Goal: Check status: Check status

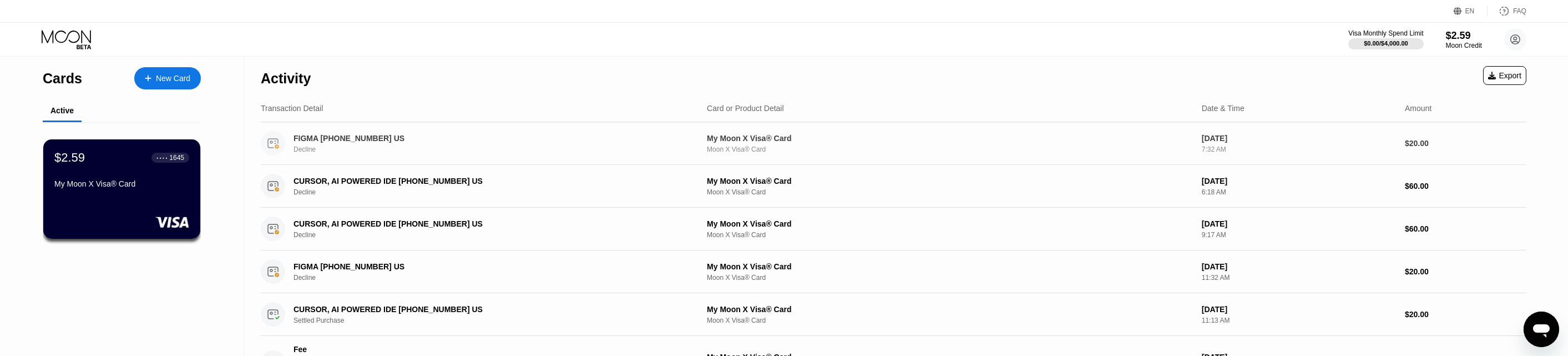
click at [517, 145] on div "FIGMA [PHONE_NUMBER] US Decline" at bounding box center [490, 143] width 393 height 20
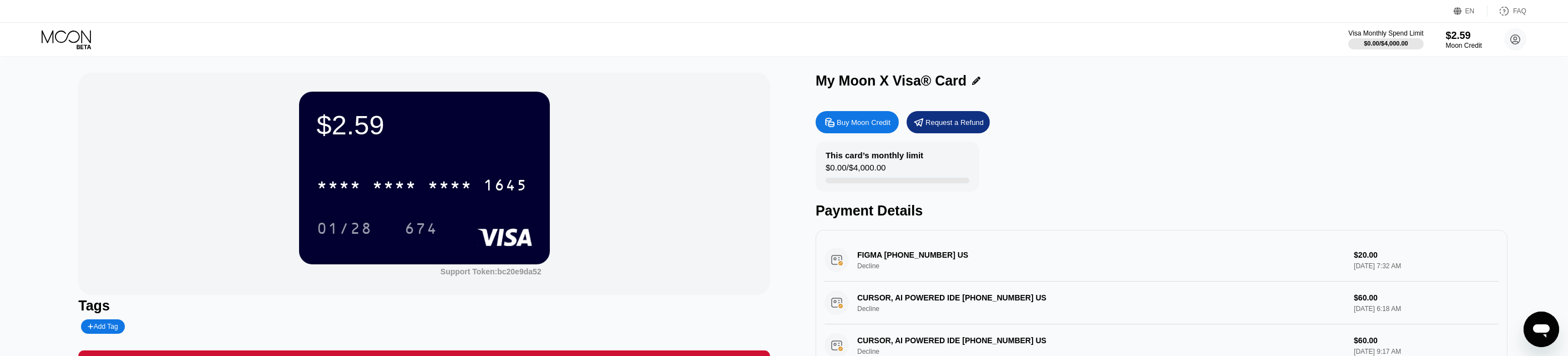
click at [972, 82] on icon at bounding box center [976, 81] width 8 height 8
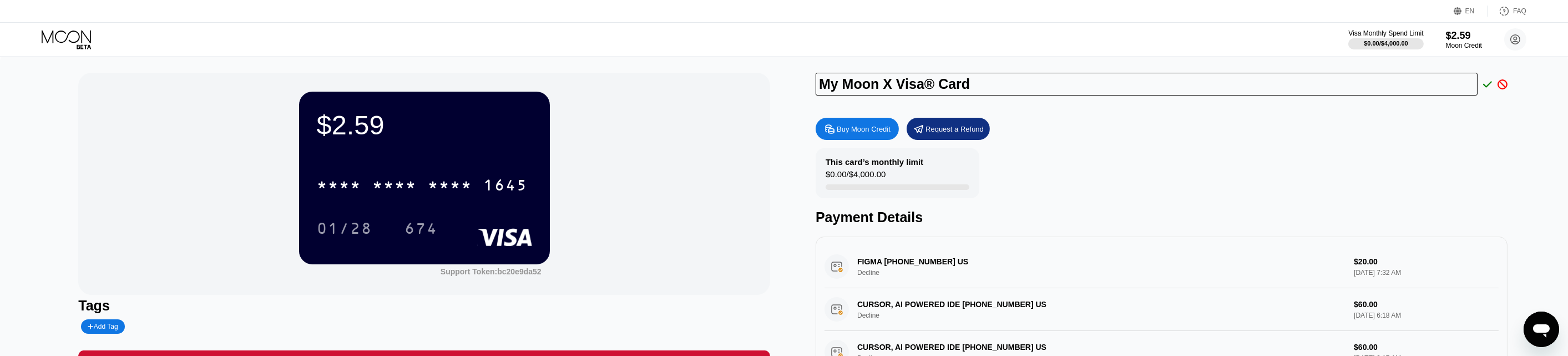
click at [1096, 169] on div "This card’s monthly limit $0.00 / $4,000.00 Payment Details" at bounding box center [1162, 187] width 692 height 77
click at [1058, 257] on div "FIGMA [PHONE_NUMBER] US Decline $20.00 [DATE] 7:32 AM" at bounding box center [1162, 266] width 674 height 43
click at [1248, 287] on div "FIGMA [PHONE_NUMBER] US Decline $20.00 [DATE] 7:32 AM" at bounding box center [1162, 266] width 674 height 43
click at [1507, 86] on icon at bounding box center [1502, 84] width 10 height 10
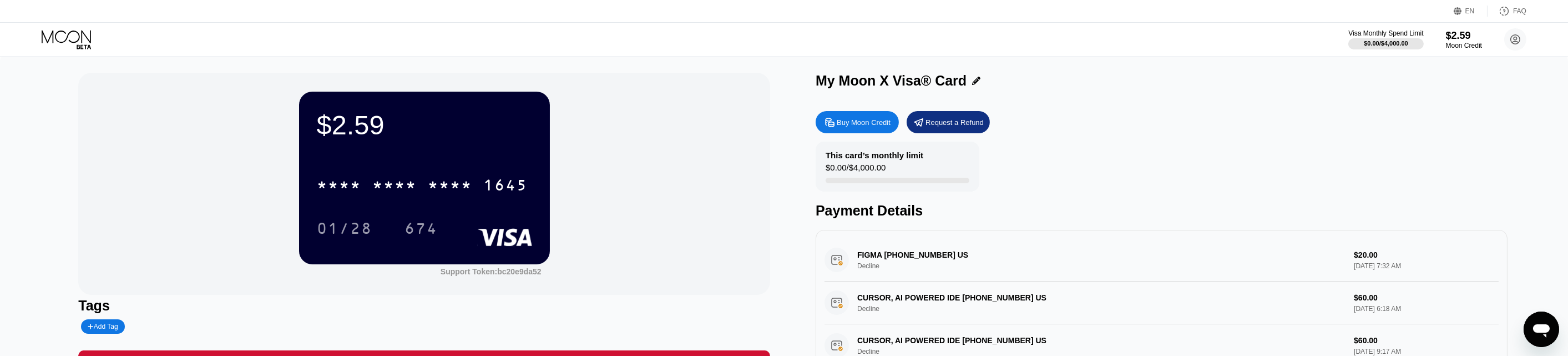
click at [1355, 261] on div "FIGMA [PHONE_NUMBER] US Decline $20.00 [DATE] 7:32 AM" at bounding box center [1162, 260] width 674 height 43
drag, startPoint x: 1349, startPoint y: 258, endPoint x: 1152, endPoint y: 249, distance: 197.2
click at [1331, 257] on div "FIGMA [PHONE_NUMBER] US Decline $20.00 [DATE] 7:32 AM" at bounding box center [1162, 260] width 674 height 43
drag, startPoint x: 896, startPoint y: 251, endPoint x: 890, endPoint y: 251, distance: 6.0
click at [890, 251] on div "FIGMA [PHONE_NUMBER] US Decline $20.00 [DATE] 7:32 AM" at bounding box center [1162, 260] width 674 height 43
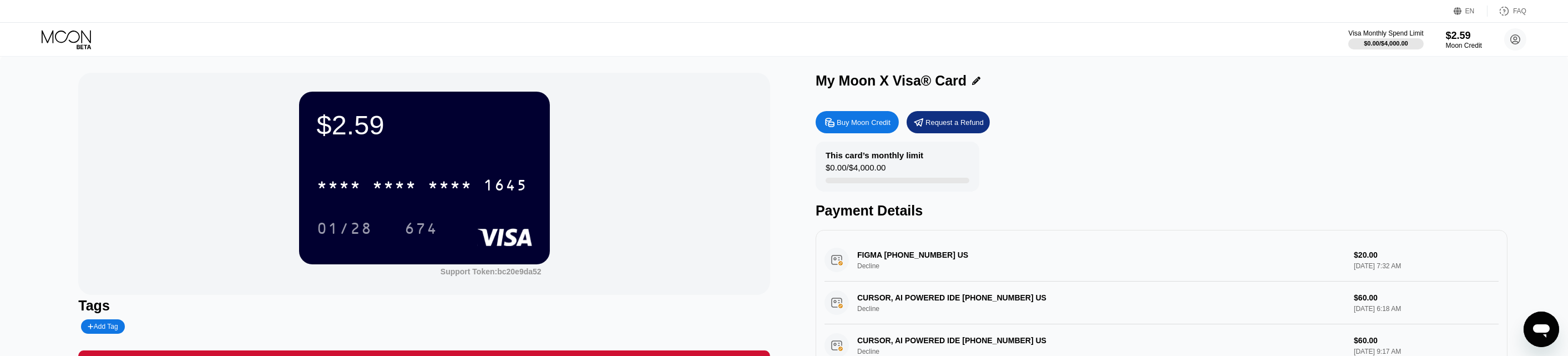
click at [876, 256] on div "FIGMA [PHONE_NUMBER] US Decline $20.00 [DATE] 7:32 AM" at bounding box center [1162, 260] width 674 height 43
click at [851, 253] on div "FIGMA [PHONE_NUMBER] US Decline $20.00 [DATE] 7:32 AM" at bounding box center [1162, 260] width 674 height 43
click at [849, 253] on div "FIGMA [PHONE_NUMBER] US Decline $20.00 [DATE] 7:32 AM" at bounding box center [1162, 260] width 674 height 43
click at [845, 270] on div "FIGMA [PHONE_NUMBER] US Decline $20.00 [DATE] 7:32 AM" at bounding box center [1162, 260] width 674 height 43
click at [832, 258] on div "FIGMA [PHONE_NUMBER] US Decline $20.00 [DATE] 7:32 AM" at bounding box center [1162, 260] width 674 height 43
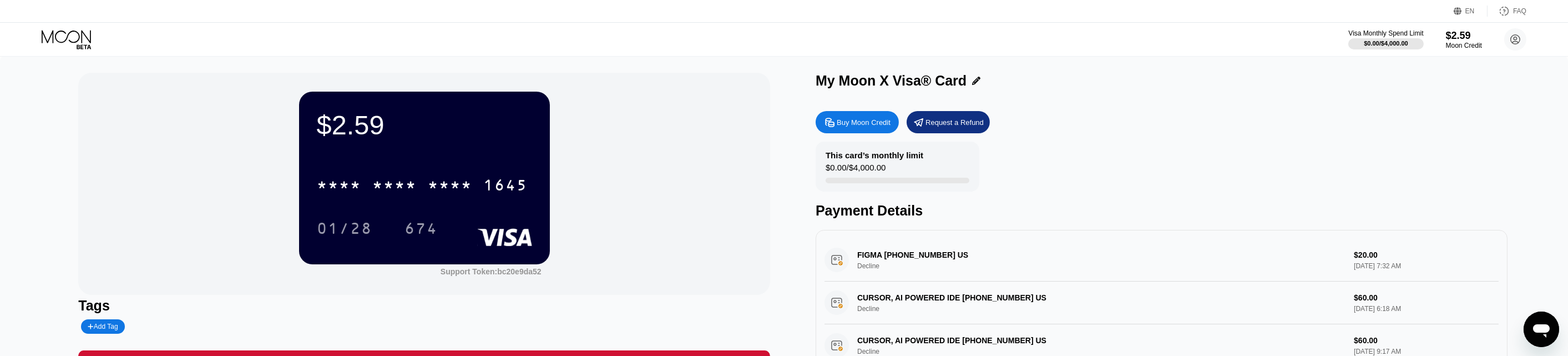
click at [832, 258] on div "FIGMA [PHONE_NUMBER] US Decline $20.00 [DATE] 7:32 AM" at bounding box center [1162, 260] width 674 height 43
